Goal: Information Seeking & Learning: Learn about a topic

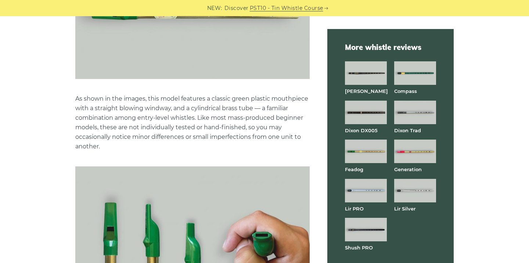
scroll to position [668, 0]
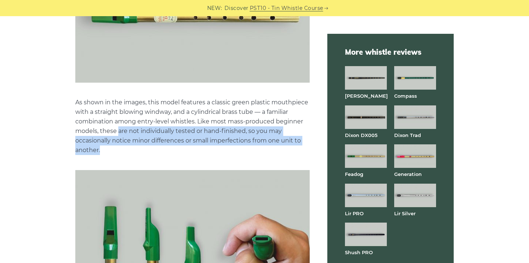
drag, startPoint x: 119, startPoint y: 131, endPoint x: 170, endPoint y: 145, distance: 52.6
click at [170, 145] on p "As shown in the images, this model features a classic green plastic mouthpiece …" at bounding box center [192, 126] width 234 height 57
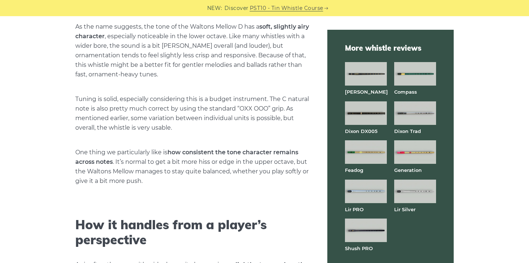
scroll to position [1533, 0]
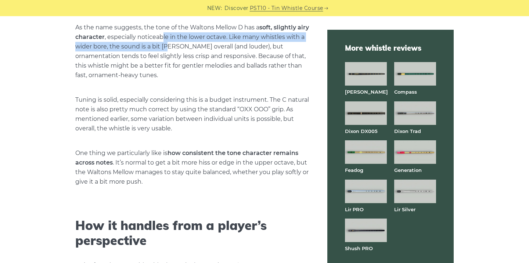
drag, startPoint x: 175, startPoint y: 38, endPoint x: 188, endPoint y: 46, distance: 15.2
click at [188, 46] on p "As the name suggests, the tone of the Waltons Mellow D has a soft, slightly air…" at bounding box center [192, 51] width 234 height 57
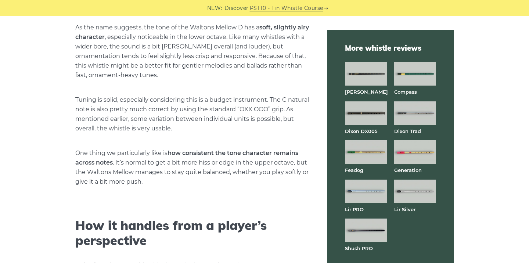
click at [202, 64] on p "As the name suggests, the tone of the Waltons Mellow D has a soft, slightly air…" at bounding box center [192, 51] width 234 height 57
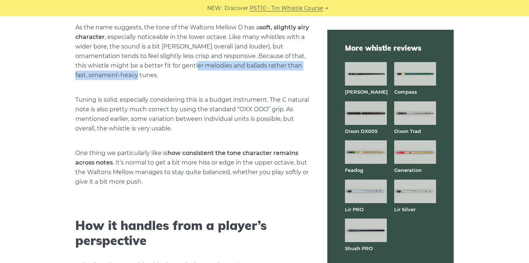
drag, startPoint x: 220, startPoint y: 63, endPoint x: 225, endPoint y: 69, distance: 8.6
click at [225, 69] on p "As the name suggests, the tone of the Waltons Mellow D has a soft, slightly air…" at bounding box center [192, 51] width 234 height 57
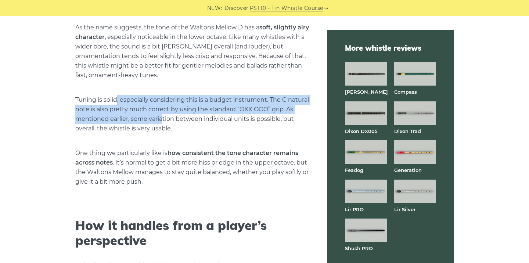
drag, startPoint x: 117, startPoint y: 97, endPoint x: 164, endPoint y: 120, distance: 52.1
click at [164, 120] on p "Tuning is solid, especially considering this is a budget instrument. The C natu…" at bounding box center [192, 114] width 234 height 38
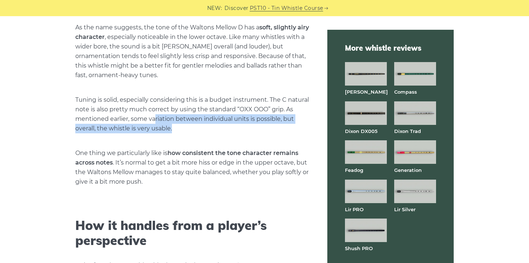
drag, startPoint x: 154, startPoint y: 119, endPoint x: 181, endPoint y: 123, distance: 27.4
click at [181, 123] on p "Tuning is solid, especially considering this is a budget instrument. The C natu…" at bounding box center [192, 114] width 234 height 38
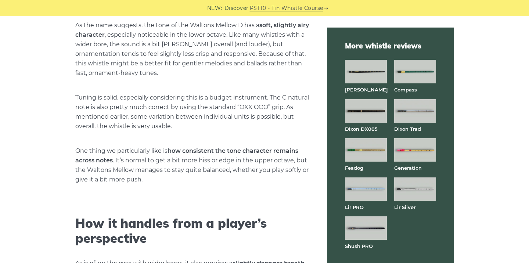
scroll to position [1536, 0]
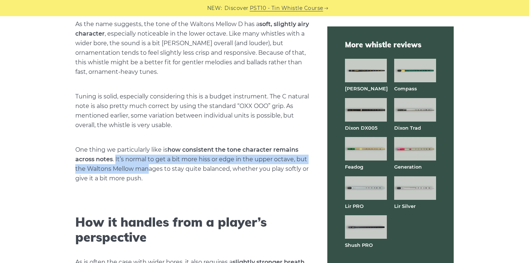
drag, startPoint x: 116, startPoint y: 159, endPoint x: 149, endPoint y: 162, distance: 33.9
click at [149, 162] on p "One thing we particularly like is how consistent the tone character remains acr…" at bounding box center [192, 164] width 234 height 38
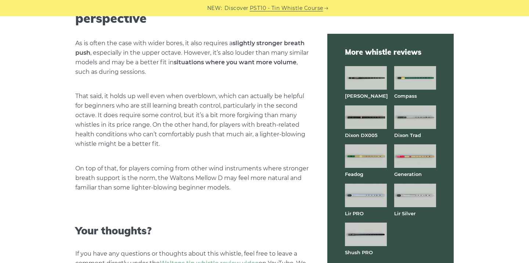
scroll to position [1756, 0]
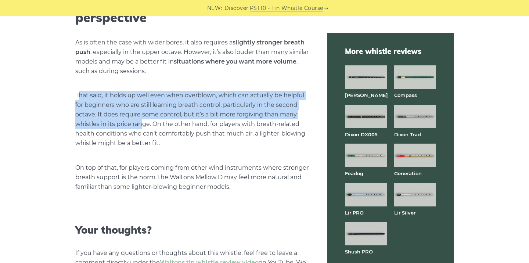
drag, startPoint x: 80, startPoint y: 93, endPoint x: 144, endPoint y: 124, distance: 71.4
click at [144, 124] on p "That said, it holds up well even when overblown, which can actually be helpful …" at bounding box center [192, 119] width 234 height 57
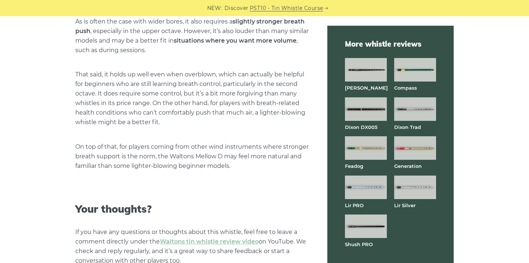
scroll to position [1779, 0]
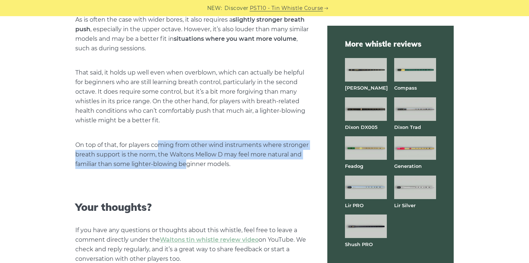
drag, startPoint x: 157, startPoint y: 141, endPoint x: 186, endPoint y: 162, distance: 35.5
click at [186, 162] on p "On top of that, for players coming from other wind instruments where stronger b…" at bounding box center [192, 154] width 234 height 29
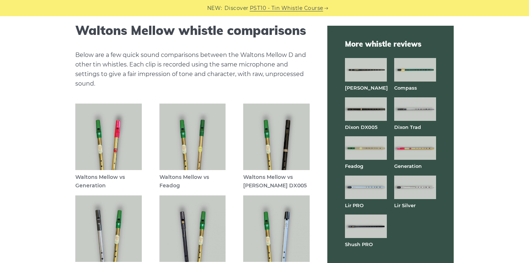
scroll to position [2059, 0]
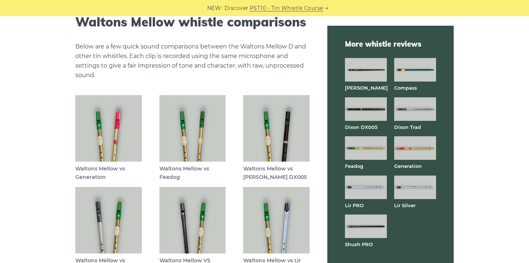
click at [172, 142] on img at bounding box center [192, 128] width 66 height 66
click at [357, 148] on img at bounding box center [366, 148] width 42 height 24
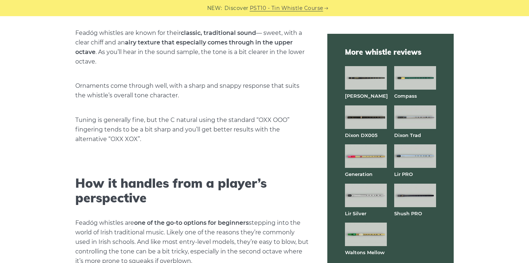
scroll to position [1474, 0]
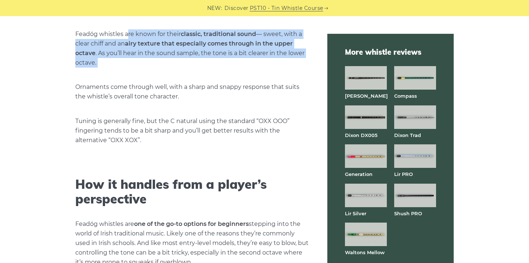
drag, startPoint x: 127, startPoint y: 29, endPoint x: 194, endPoint y: 77, distance: 82.1
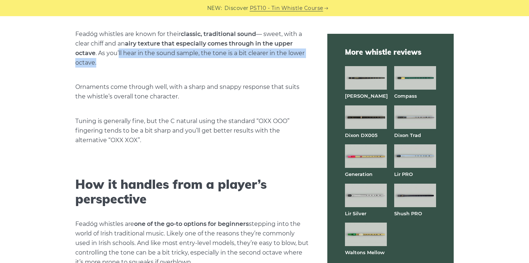
drag, startPoint x: 119, startPoint y: 50, endPoint x: 138, endPoint y: 58, distance: 20.4
click at [138, 59] on p "Feadóg whistles are known for their classic, traditional sound — sweet, with a …" at bounding box center [192, 48] width 234 height 38
click at [138, 58] on p "Feadóg whistles are known for their classic, traditional sound — sweet, with a …" at bounding box center [192, 48] width 234 height 38
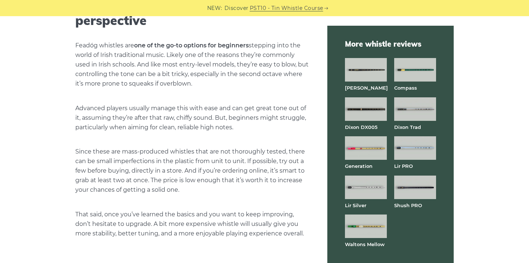
scroll to position [1655, 0]
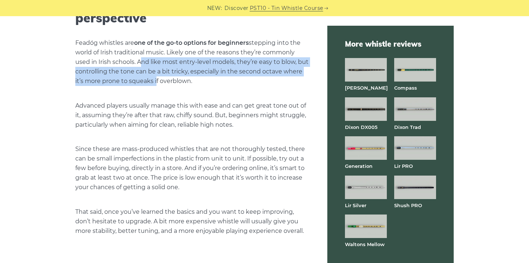
drag, startPoint x: 138, startPoint y: 58, endPoint x: 153, endPoint y: 73, distance: 21.8
click at [153, 74] on p "Feadóg whistles are one of the go-to options for beginners stepping into the wo…" at bounding box center [192, 62] width 234 height 48
click at [153, 73] on p "Feadóg whistles are one of the go-to options for beginners stepping into the wo…" at bounding box center [192, 62] width 234 height 48
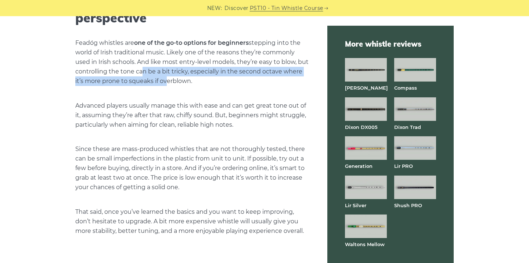
drag, startPoint x: 139, startPoint y: 68, endPoint x: 163, endPoint y: 78, distance: 25.8
click at [163, 79] on p "Feadóg whistles are one of the go-to options for beginners stepping into the wo…" at bounding box center [192, 62] width 234 height 48
click at [163, 78] on p "Feadóg whistles are one of the go-to options for beginners stepping into the wo…" at bounding box center [192, 62] width 234 height 48
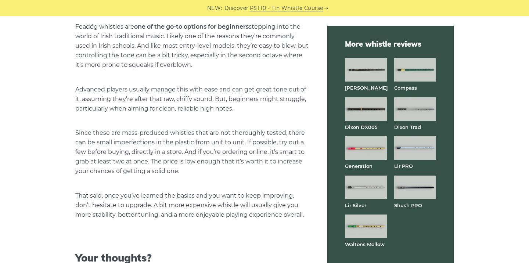
scroll to position [1683, 0]
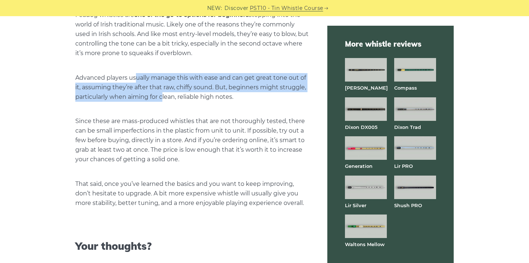
drag, startPoint x: 136, startPoint y: 76, endPoint x: 162, endPoint y: 89, distance: 29.4
click at [162, 90] on p "Advanced players usually manage this with ease and can get great tone out of it…" at bounding box center [192, 87] width 234 height 29
click at [162, 89] on p "Advanced players usually manage this with ease and can get great tone out of it…" at bounding box center [192, 87] width 234 height 29
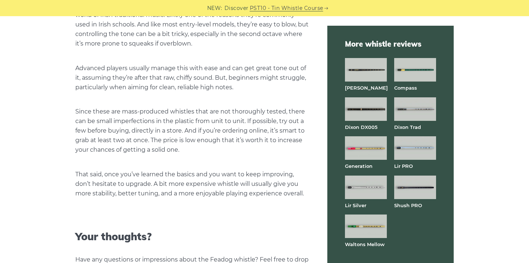
scroll to position [1693, 0]
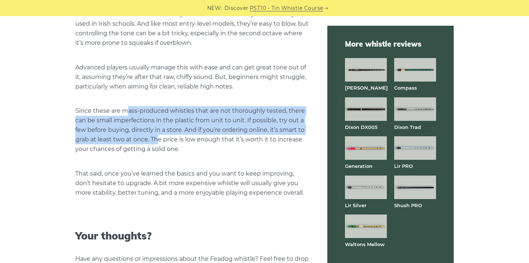
drag, startPoint x: 128, startPoint y: 110, endPoint x: 157, endPoint y: 138, distance: 40.8
click at [157, 138] on p "Since these are mass-produced whistles that are not thoroughly tested, there ca…" at bounding box center [192, 130] width 234 height 48
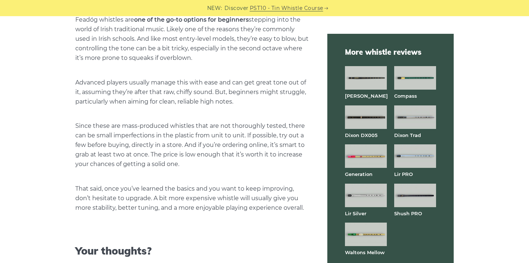
scroll to position [1678, 0]
